Goal: Transaction & Acquisition: Purchase product/service

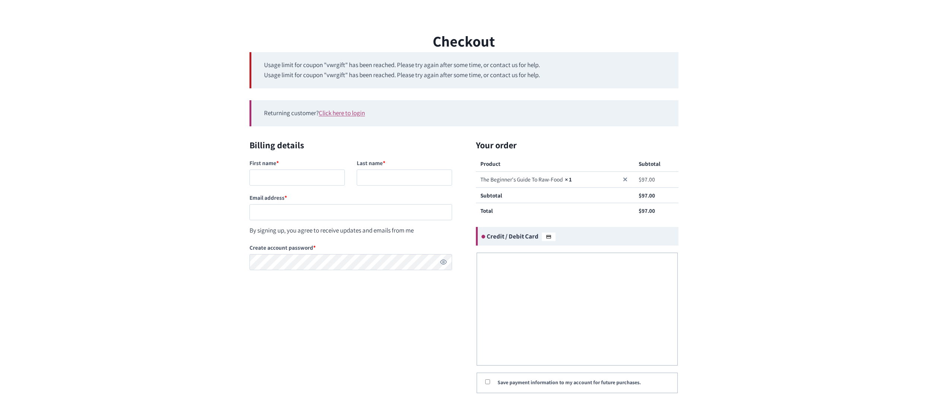
click at [380, 339] on form "Billing details First name * Last name * Email address * By signing up, you agr…" at bounding box center [463, 296] width 429 height 316
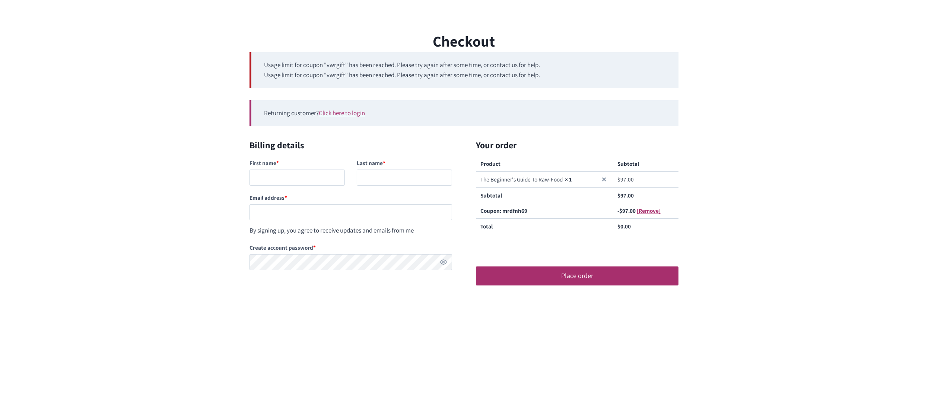
click at [522, 66] on li "Usage limit for coupon "vwrgift" has been reached. Please try again after some …" at bounding box center [465, 65] width 402 height 10
copy ul "Usage limit for coupon "vwrgift" has been reached. Please try again after some …"
click at [605, 179] on link "×" at bounding box center [603, 179] width 9 height 9
